Goal: Task Accomplishment & Management: Manage account settings

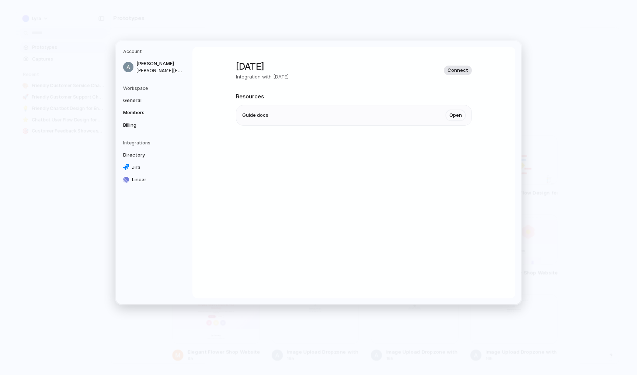
click at [459, 69] on span "Connect" at bounding box center [458, 70] width 21 height 7
